Goal: Obtain resource: Download file/media

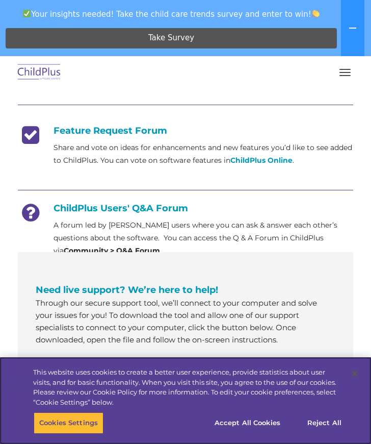
scroll to position [503, 0]
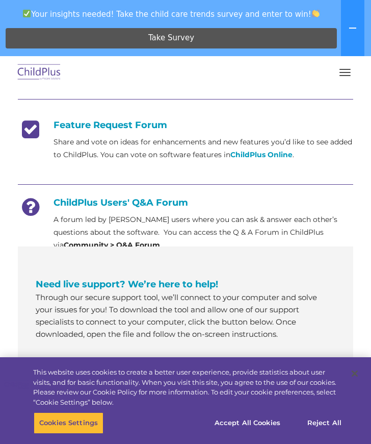
click at [160, 240] on strong "Community > Q&A Forum" at bounding box center [112, 244] width 96 height 9
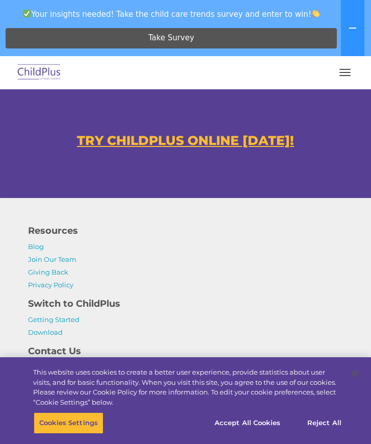
scroll to position [926, 0]
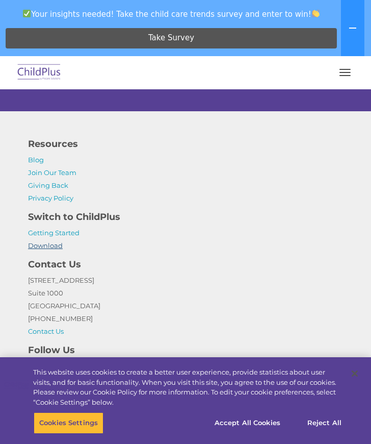
click at [47, 243] on link "Download" at bounding box center [45, 245] width 35 height 8
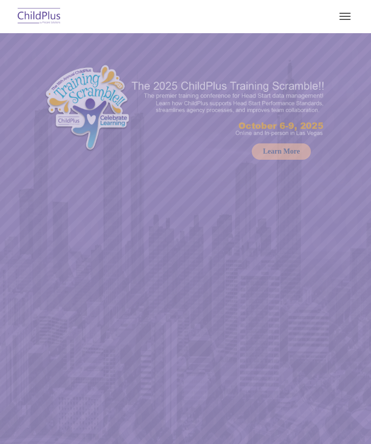
select select "MEDIUM"
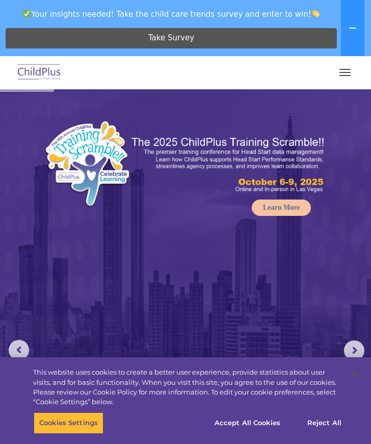
click at [347, 73] on button "button" at bounding box center [344, 72] width 21 height 16
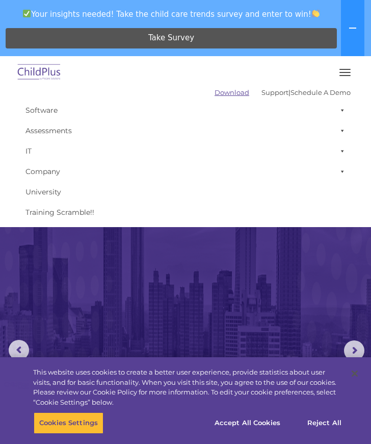
click at [222, 93] on link "Download" at bounding box center [232, 92] width 35 height 8
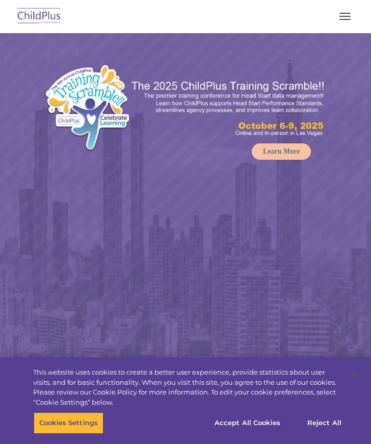
select select "MEDIUM"
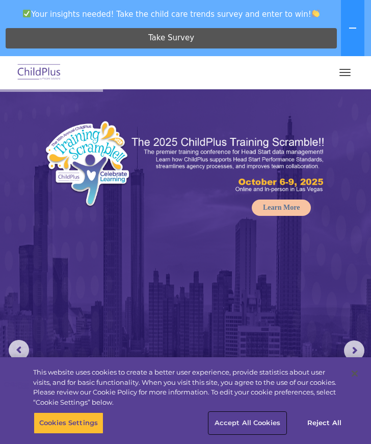
click at [254, 420] on button "Accept All Cookies" at bounding box center [247, 422] width 77 height 21
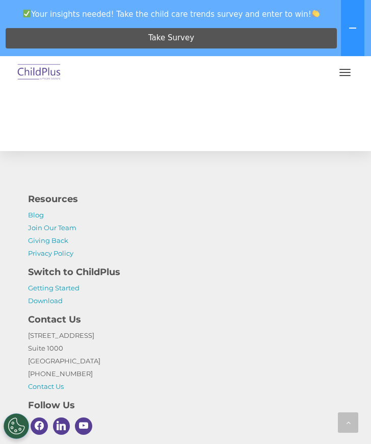
scroll to position [2256, 0]
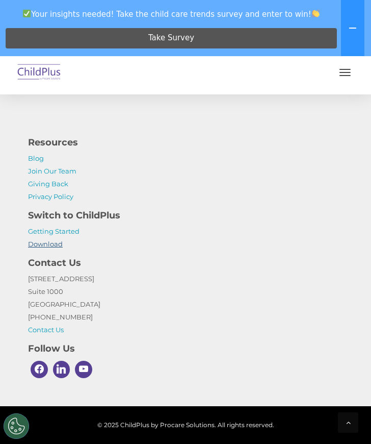
click at [55, 241] on link "Download" at bounding box center [45, 244] width 35 height 8
click at [42, 236] on p "Getting Started Download" at bounding box center [185, 237] width 315 height 25
click at [42, 233] on link "Getting Started" at bounding box center [54, 231] width 52 height 8
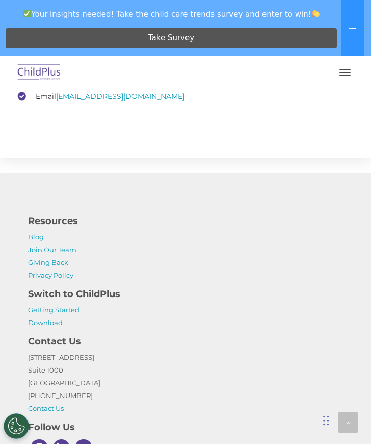
scroll to position [2803, 0]
